Goal: Task Accomplishment & Management: Use online tool/utility

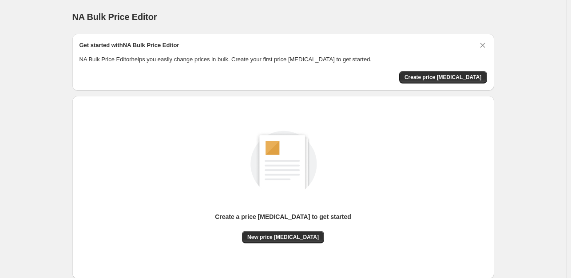
scroll to position [55, 0]
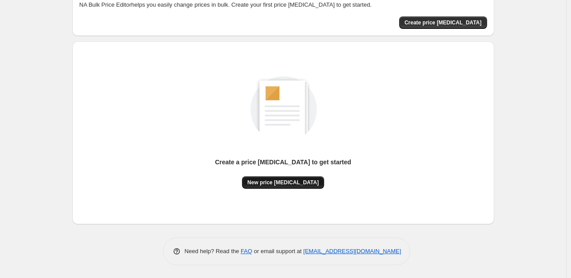
click at [303, 178] on button "New price [MEDICAL_DATA]" at bounding box center [283, 182] width 82 height 12
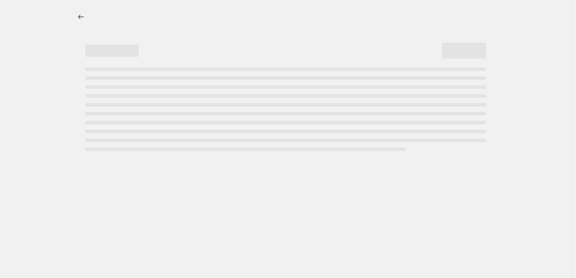
select select "percentage"
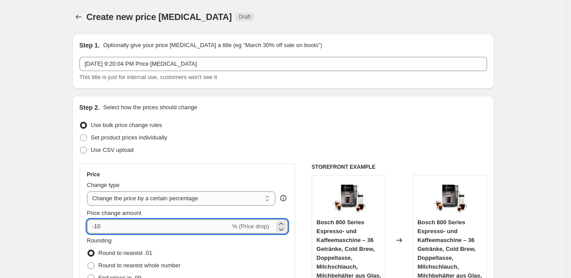
click at [112, 225] on input "-10" at bounding box center [159, 227] width 144 height 14
type input "-1"
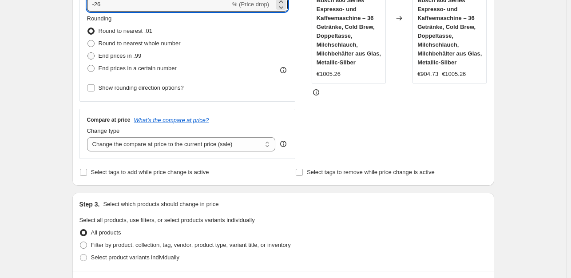
type input "-26"
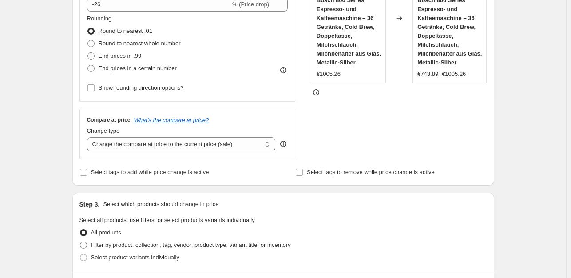
click at [95, 56] on span at bounding box center [91, 55] width 7 height 7
click at [88, 53] on input "End prices in .99" at bounding box center [88, 52] width 0 height 0
radio input "true"
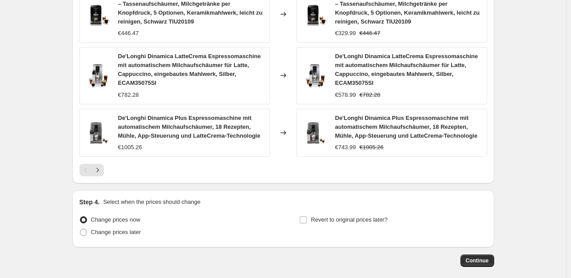
scroll to position [667, 0]
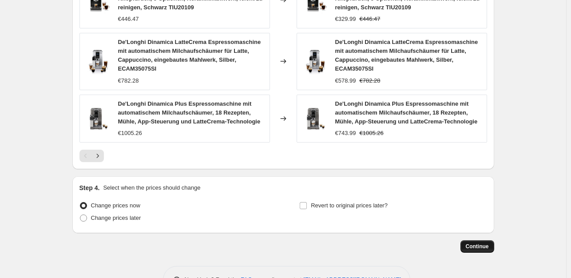
click at [483, 246] on span "Continue" at bounding box center [477, 246] width 23 height 7
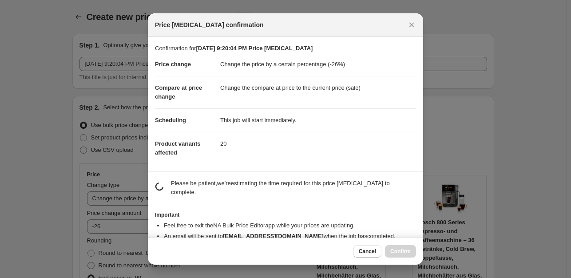
scroll to position [0, 0]
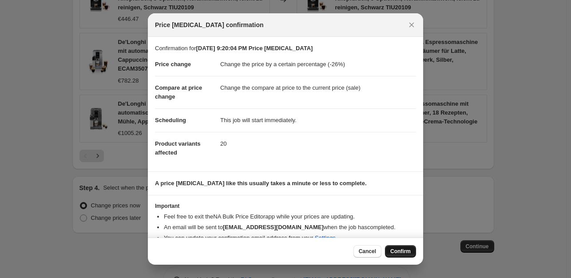
click at [395, 248] on span "Confirm" at bounding box center [401, 251] width 20 height 7
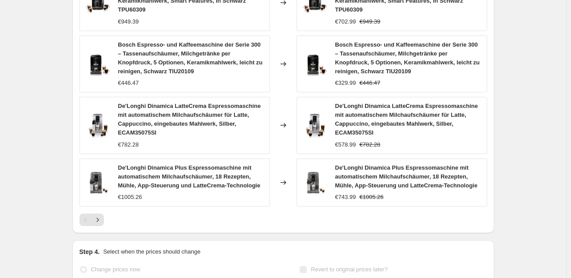
scroll to position [690, 0]
